Goal: Task Accomplishment & Management: Manage account settings

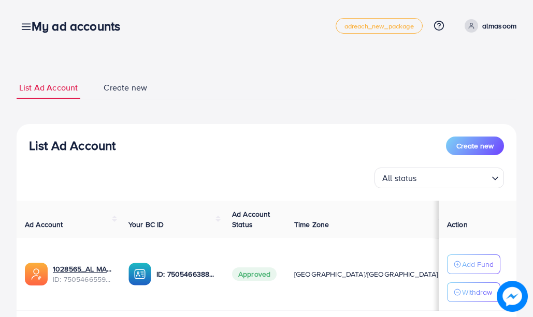
drag, startPoint x: 148, startPoint y: 6, endPoint x: 207, endPoint y: -33, distance: 71.4
click at [207, 0] on html "My ad accounts adreach_new_package Help Center Contact Support Plans and Pricin…" at bounding box center [266, 158] width 533 height 317
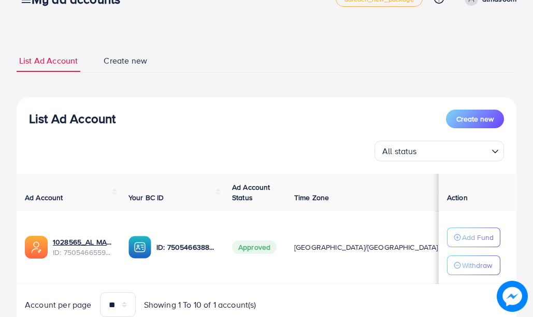
scroll to position [30, 0]
